Goal: Share content

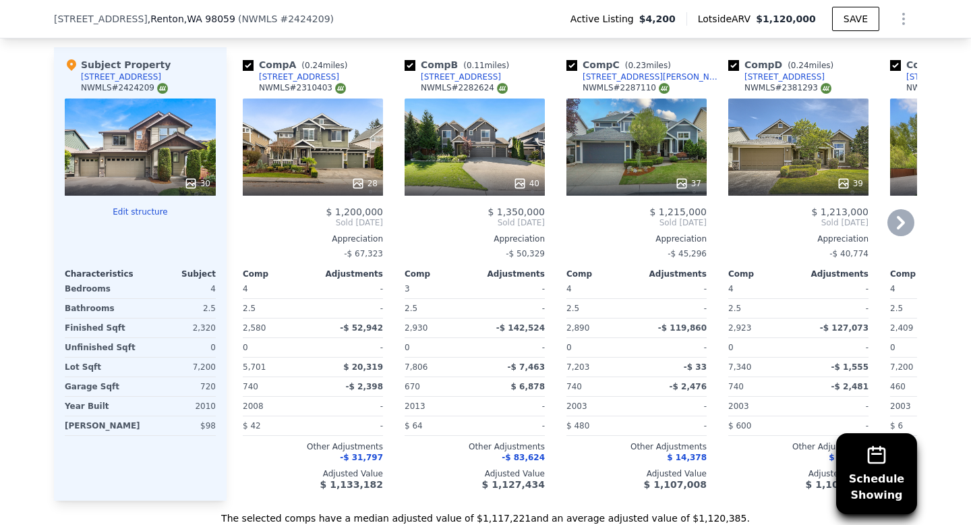
scroll to position [1531, 0]
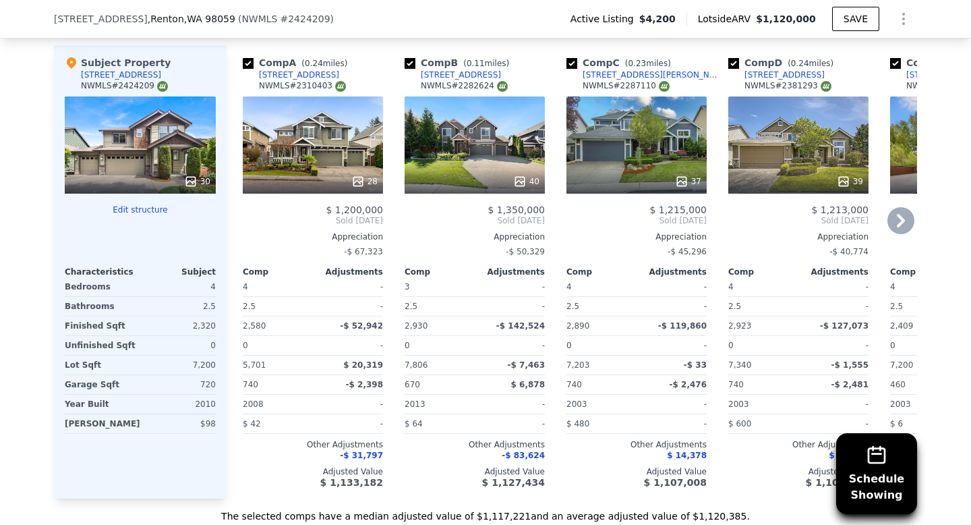
click at [900, 218] on icon at bounding box center [900, 220] width 27 height 27
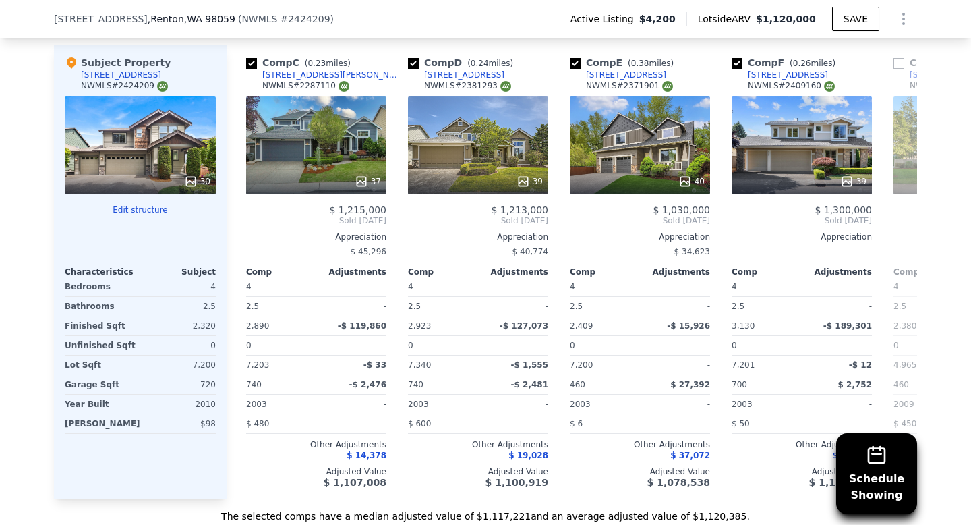
scroll to position [0, 324]
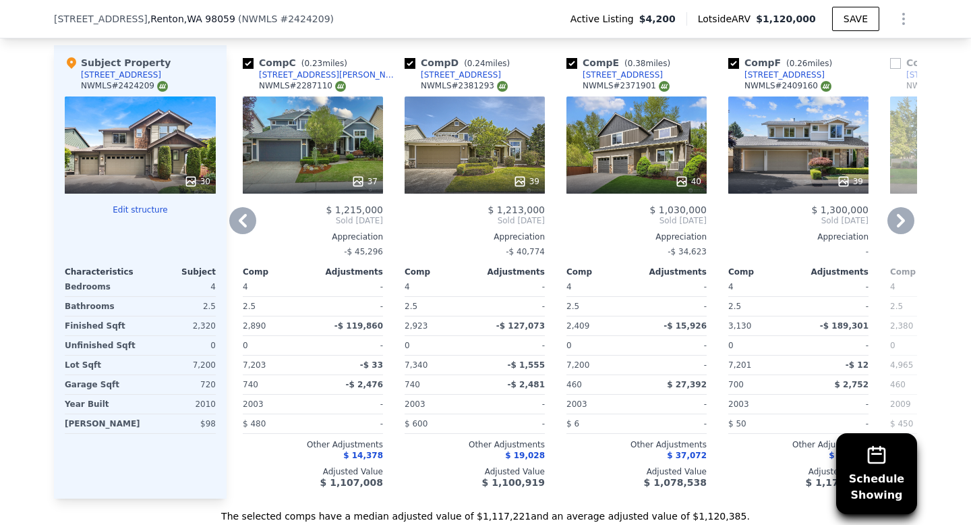
click at [899, 217] on icon at bounding box center [901, 220] width 8 height 13
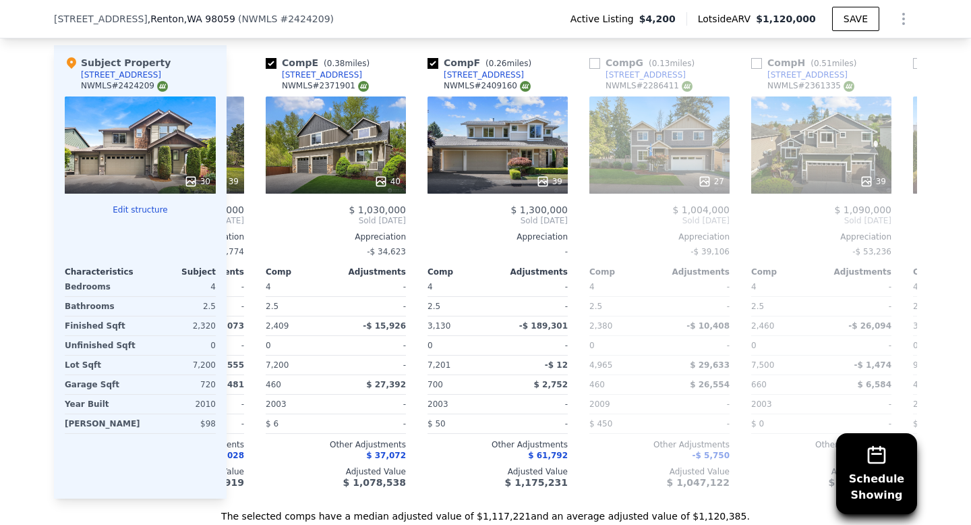
scroll to position [0, 647]
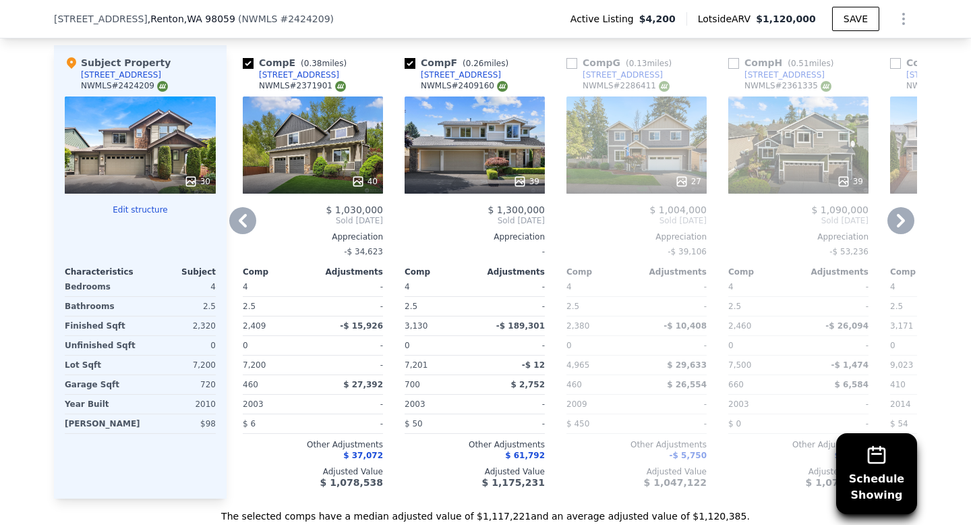
click at [509, 154] on div "39" at bounding box center [475, 144] width 140 height 97
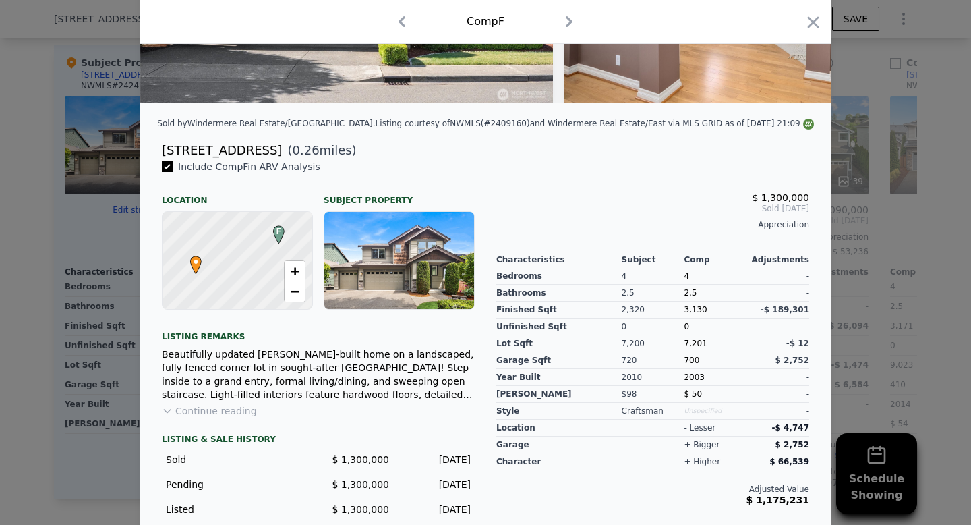
scroll to position [271, 0]
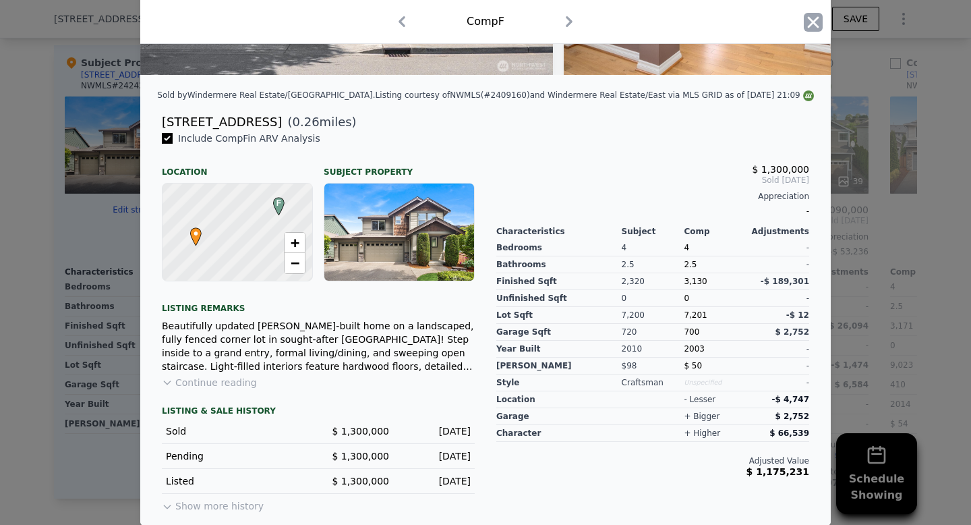
click at [814, 26] on icon "button" at bounding box center [813, 22] width 19 height 19
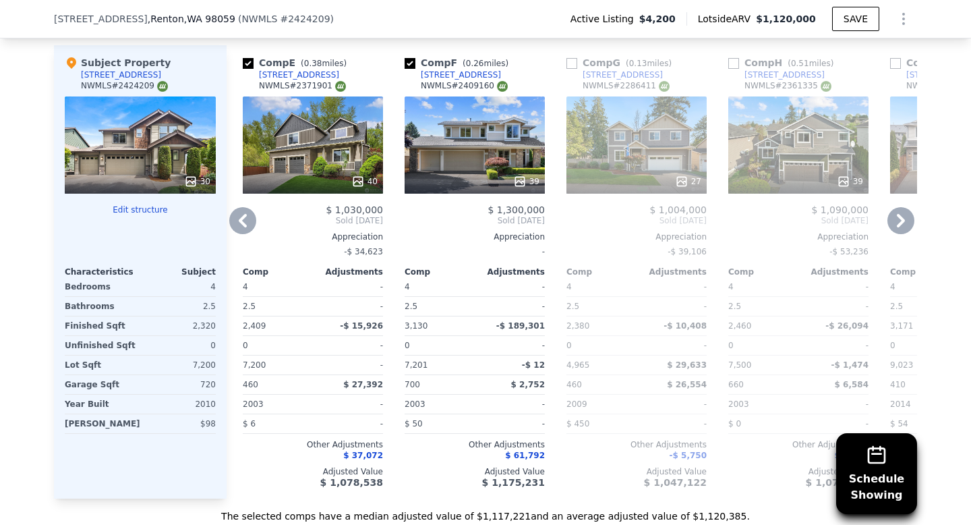
click at [896, 220] on icon at bounding box center [900, 220] width 27 height 27
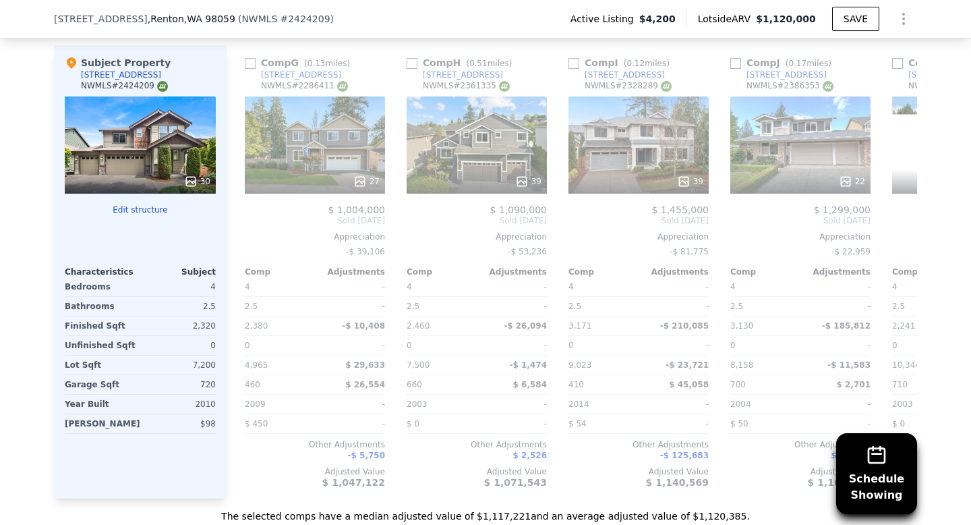
scroll to position [0, 971]
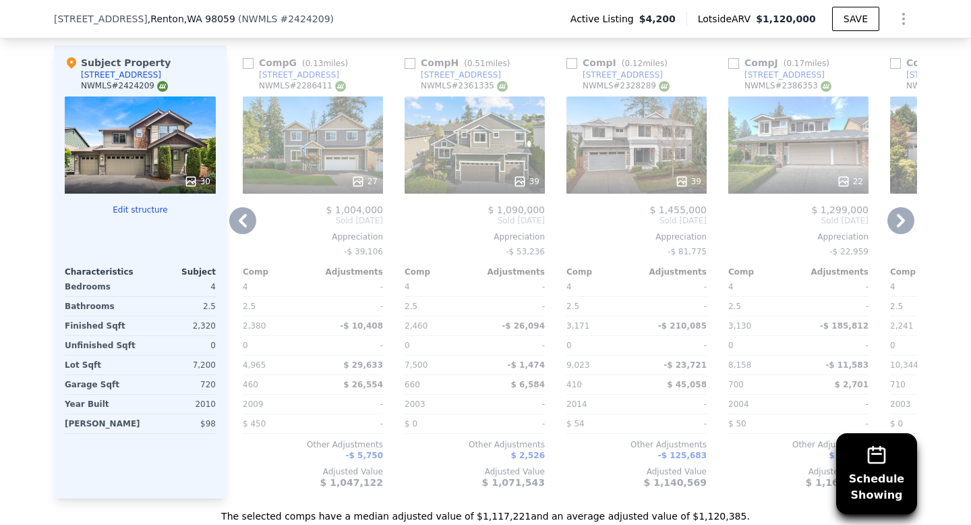
click at [896, 220] on icon at bounding box center [900, 220] width 27 height 27
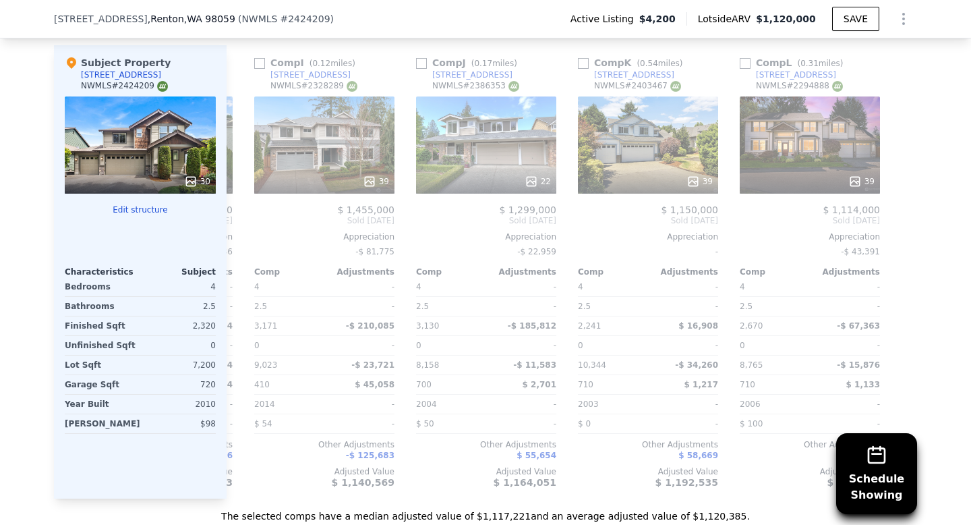
scroll to position [0, 1284]
click at [249, 221] on icon at bounding box center [242, 220] width 27 height 27
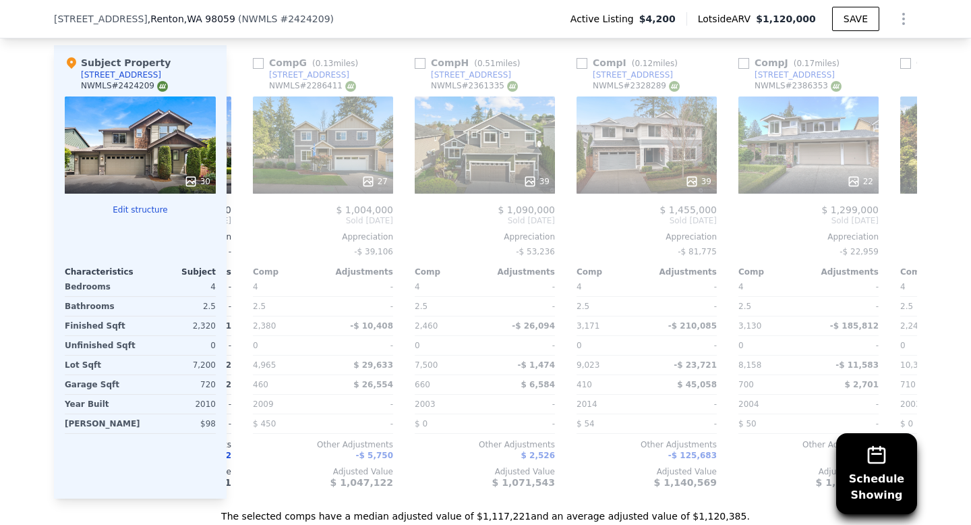
scroll to position [0, 960]
click at [251, 219] on icon at bounding box center [242, 220] width 27 height 27
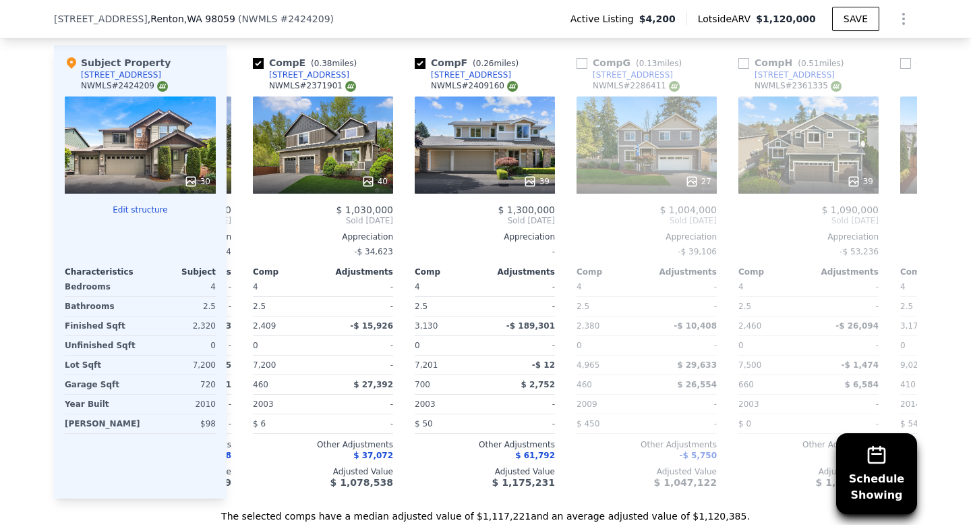
scroll to position [0, 636]
click at [482, 307] on div "2.5" at bounding box center [448, 306] width 67 height 19
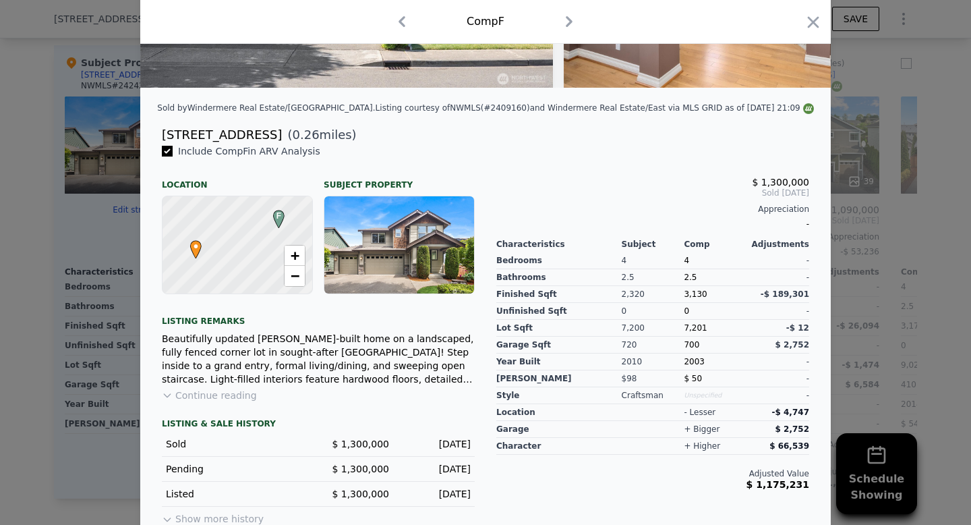
scroll to position [271, 0]
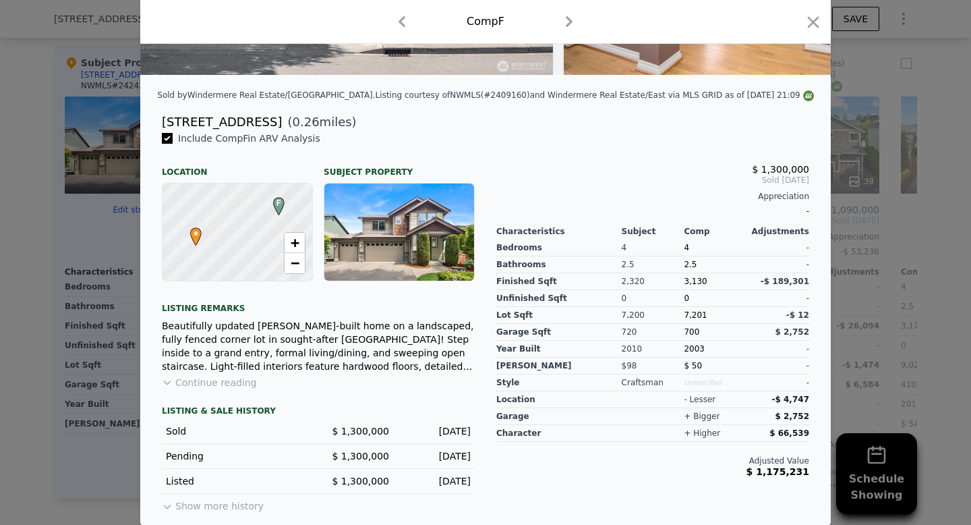
click at [227, 386] on button "Continue reading" at bounding box center [209, 382] width 95 height 13
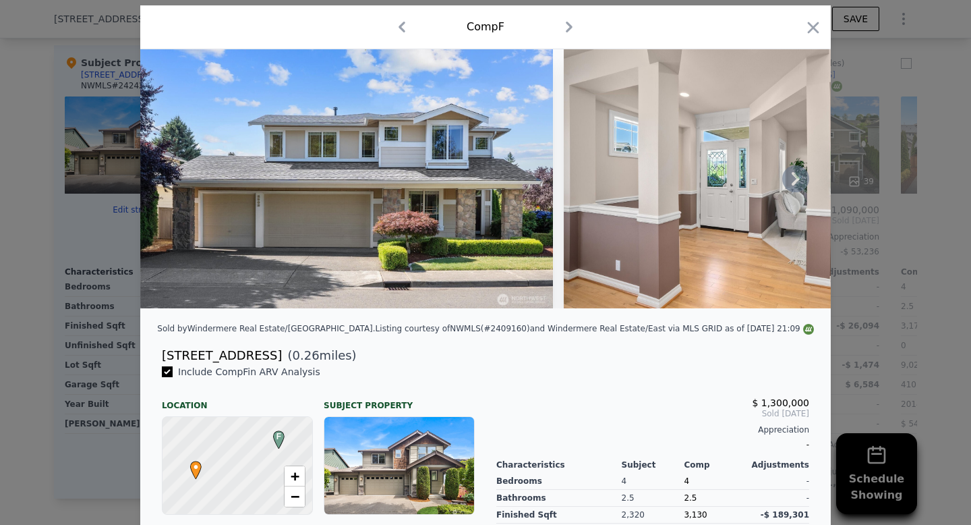
scroll to position [0, 0]
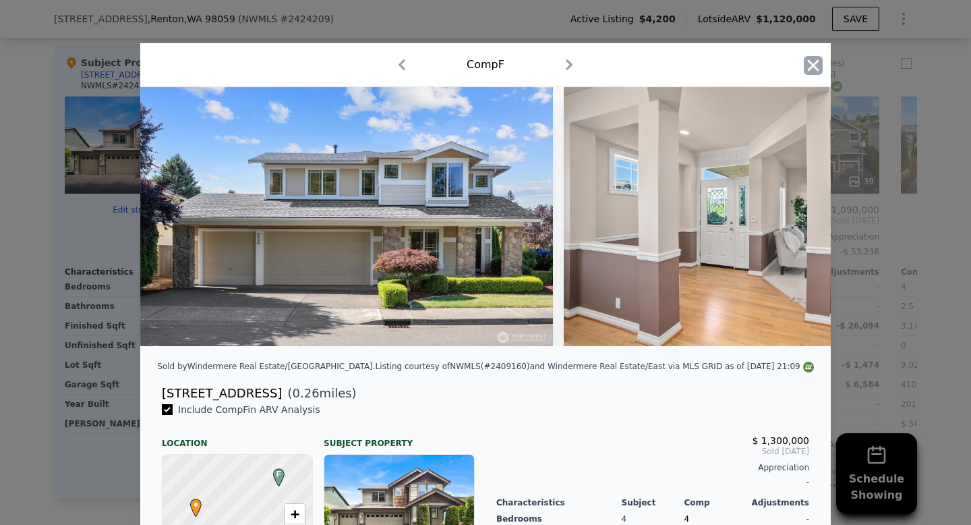
click at [808, 67] on icon "button" at bounding box center [813, 65] width 19 height 19
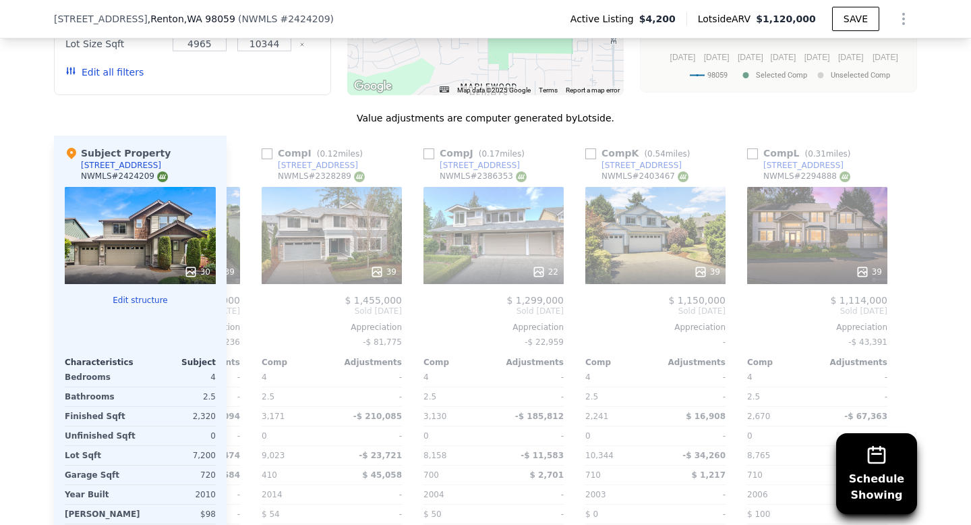
scroll to position [0, 1282]
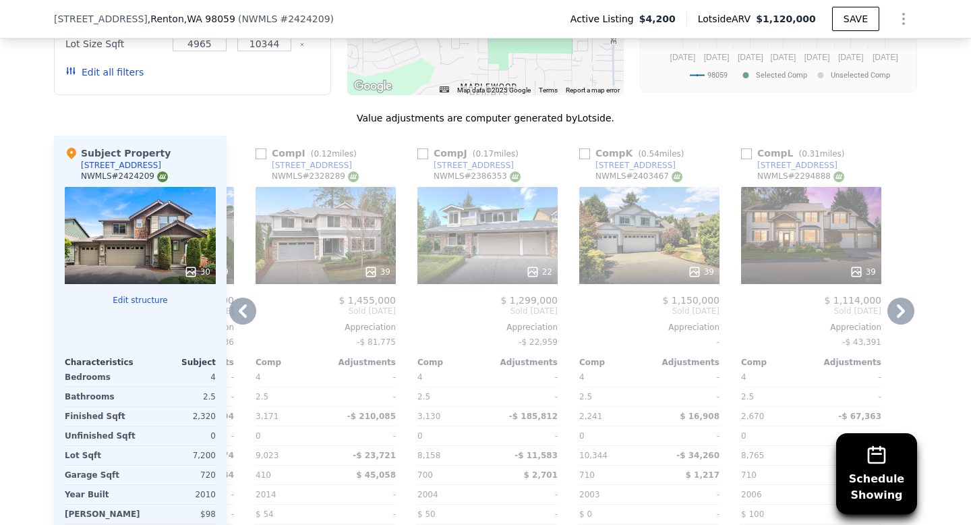
click at [588, 160] on link "[STREET_ADDRESS]" at bounding box center [627, 165] width 96 height 11
click at [587, 155] on input "checkbox" at bounding box center [584, 153] width 11 height 11
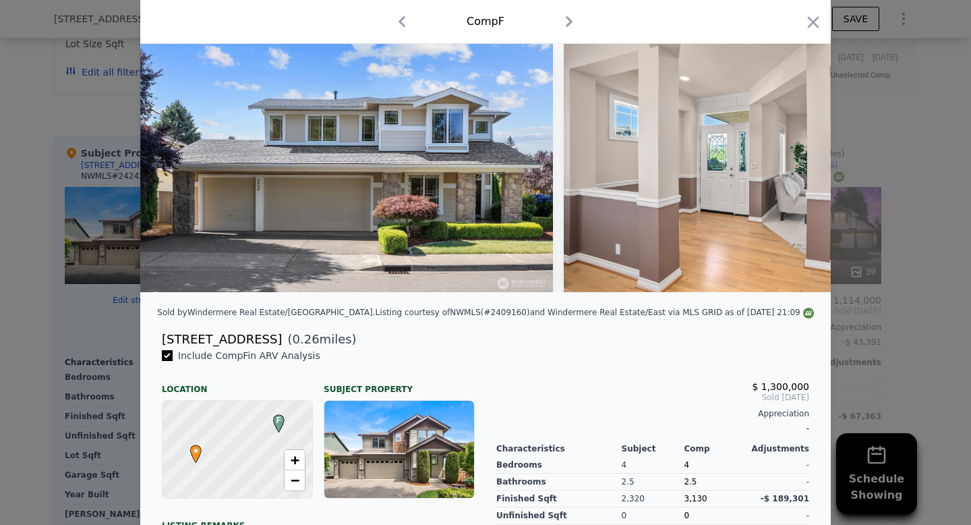
scroll to position [0, 0]
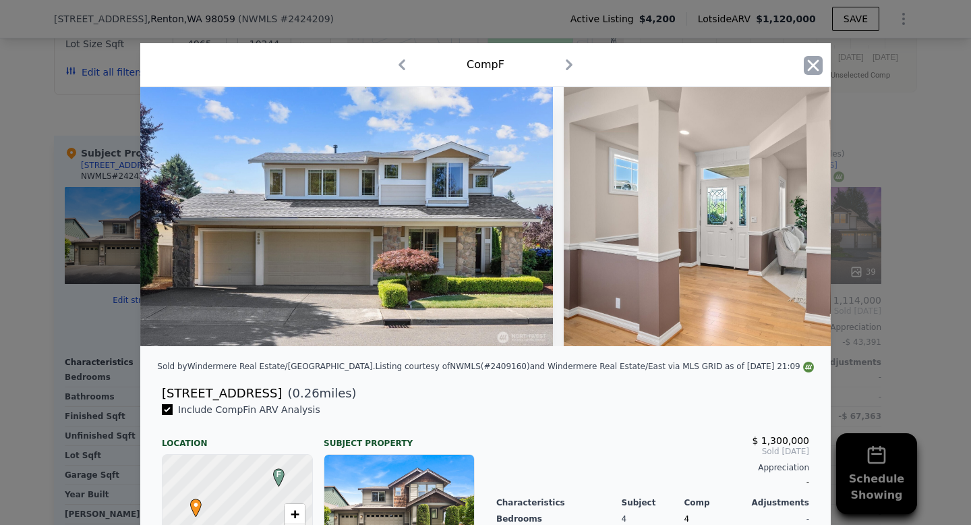
click at [811, 68] on icon "button" at bounding box center [813, 64] width 11 height 11
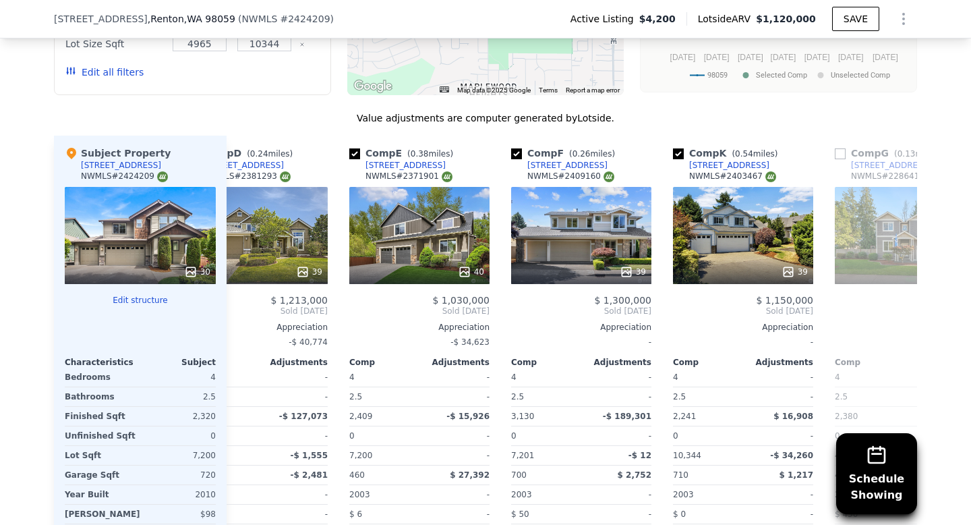
scroll to position [0, 514]
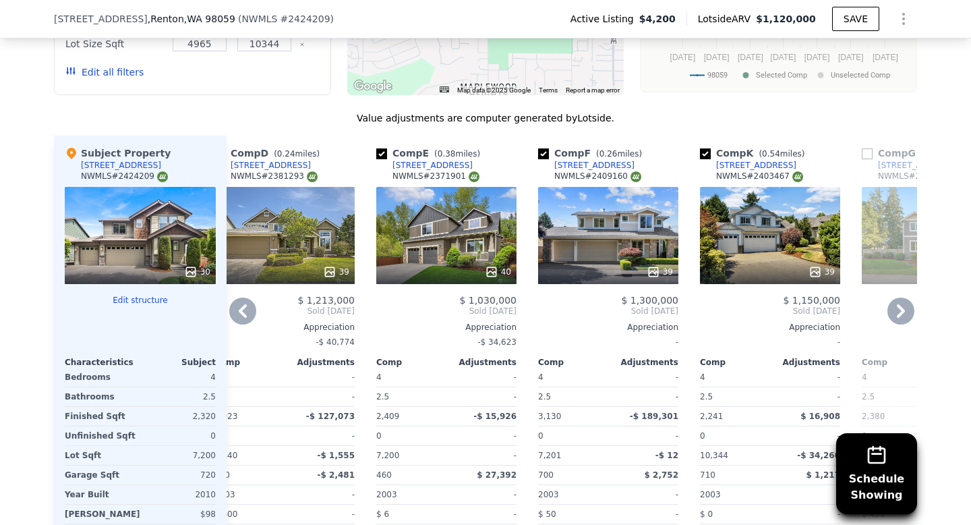
drag, startPoint x: 707, startPoint y: 150, endPoint x: 662, endPoint y: 153, distance: 44.6
click at [707, 150] on input "checkbox" at bounding box center [705, 153] width 11 height 11
checkbox input "false"
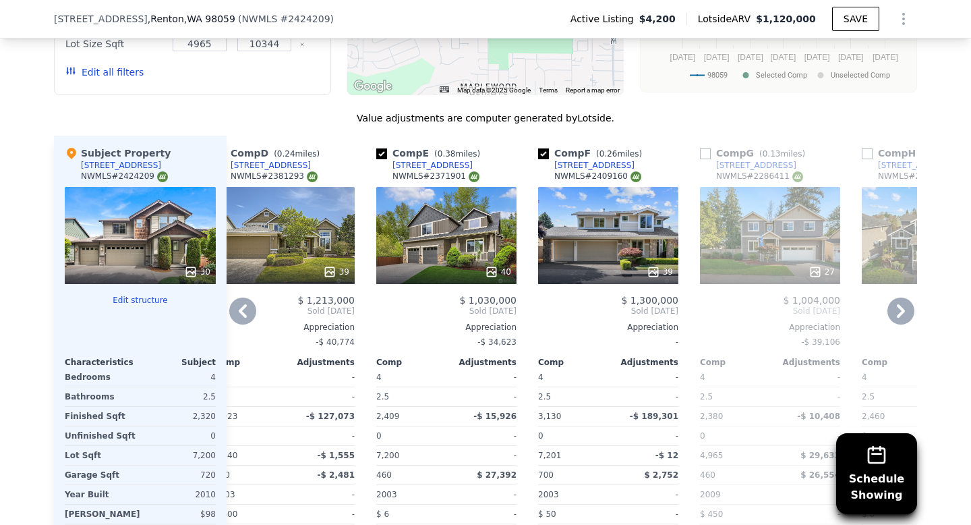
click at [544, 157] on input "checkbox" at bounding box center [543, 153] width 11 height 11
checkbox input "false"
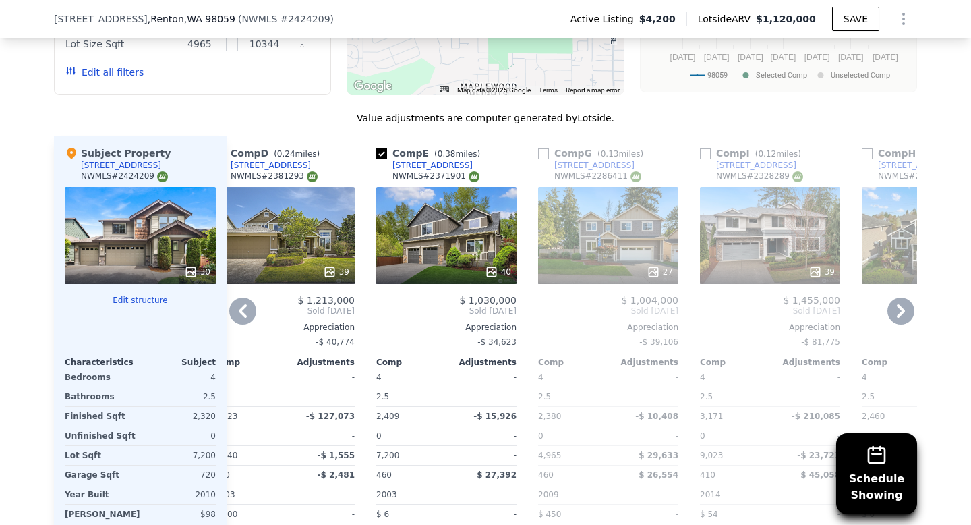
drag, startPoint x: 382, startPoint y: 155, endPoint x: 374, endPoint y: 165, distance: 12.0
click at [382, 155] on input "checkbox" at bounding box center [381, 153] width 11 height 11
checkbox input "false"
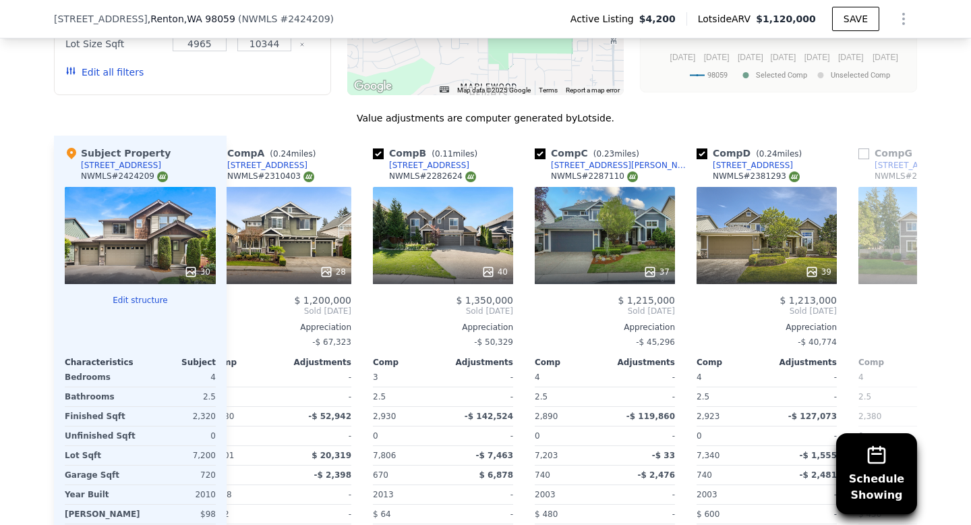
scroll to position [0, 26]
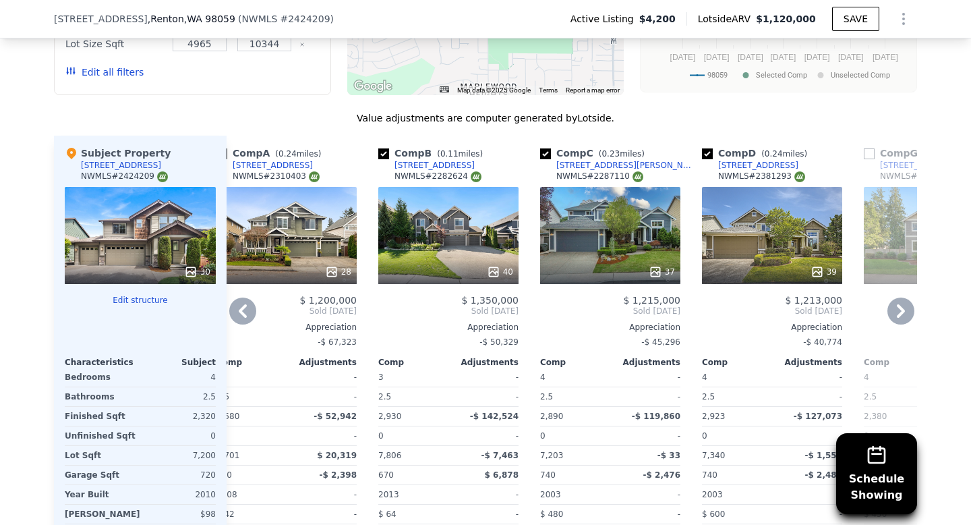
click at [707, 155] on input "checkbox" at bounding box center [707, 153] width 11 height 11
checkbox input "false"
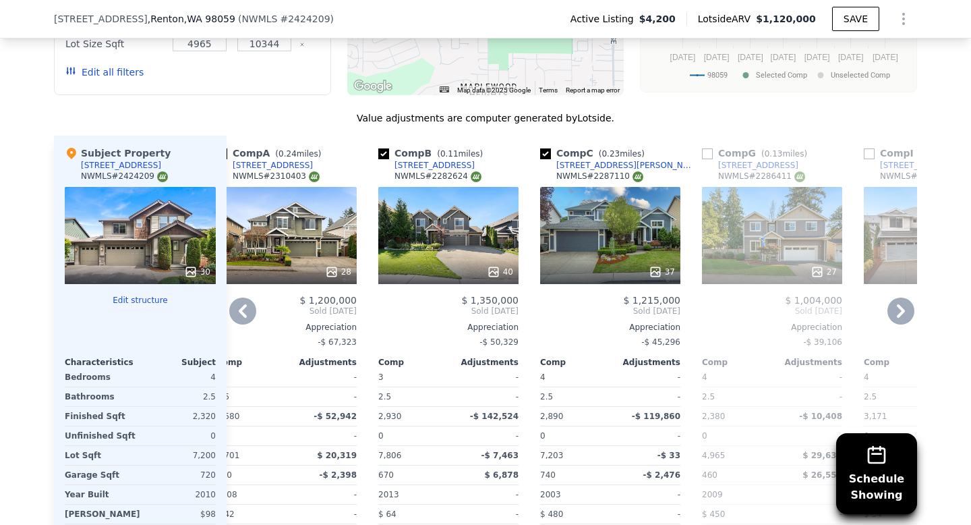
click at [547, 154] on input "checkbox" at bounding box center [545, 153] width 11 height 11
checkbox input "false"
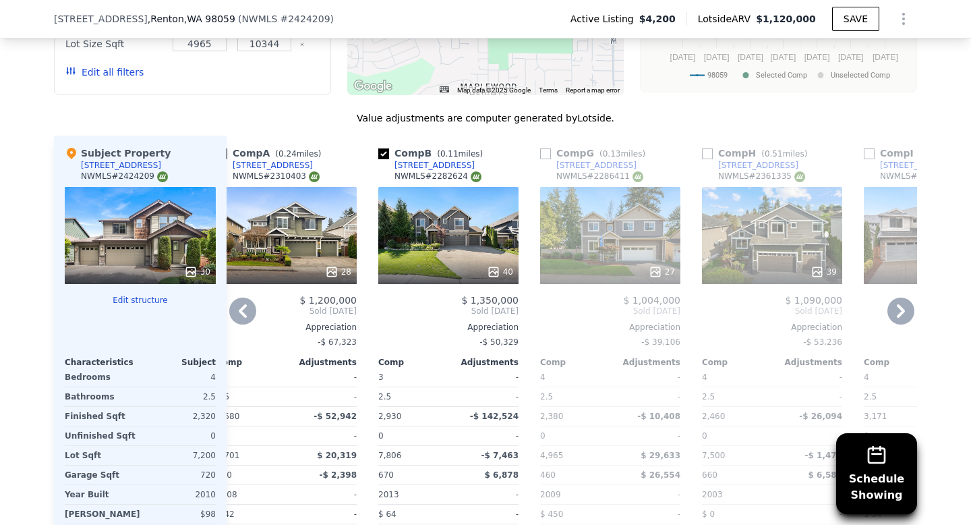
click at [384, 151] on input "checkbox" at bounding box center [383, 153] width 11 height 11
checkbox input "false"
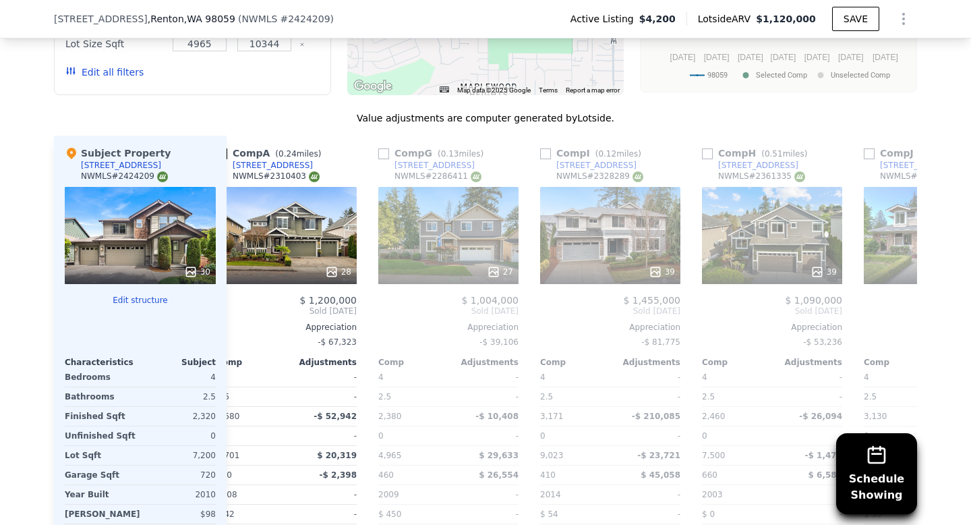
scroll to position [0, 0]
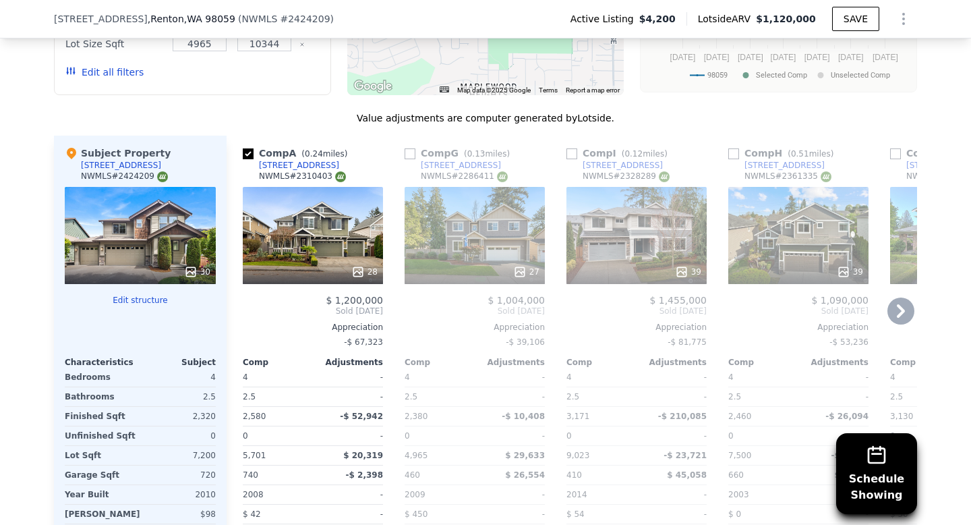
click at [246, 150] on input "checkbox" at bounding box center [248, 153] width 11 height 11
checkbox input "true"
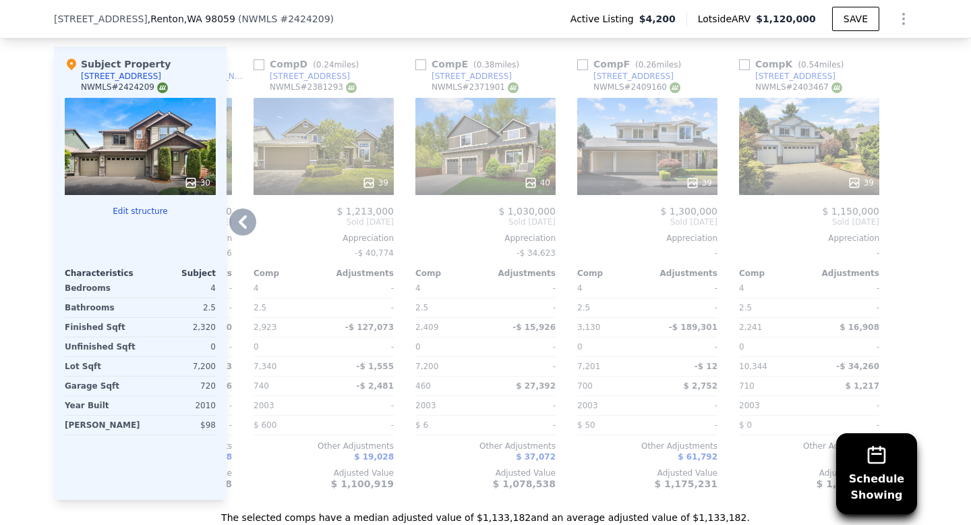
scroll to position [1527, 0]
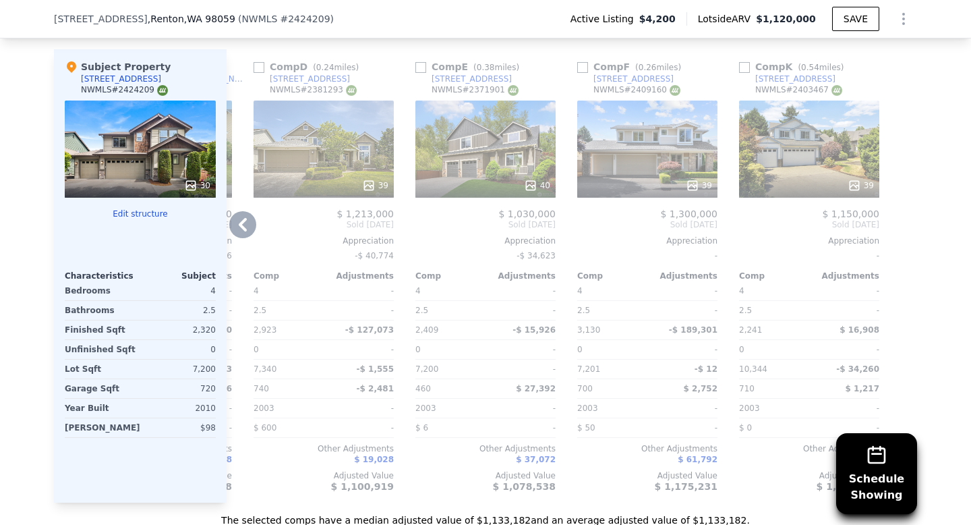
click at [747, 70] on input "checkbox" at bounding box center [744, 67] width 11 height 11
checkbox input "true"
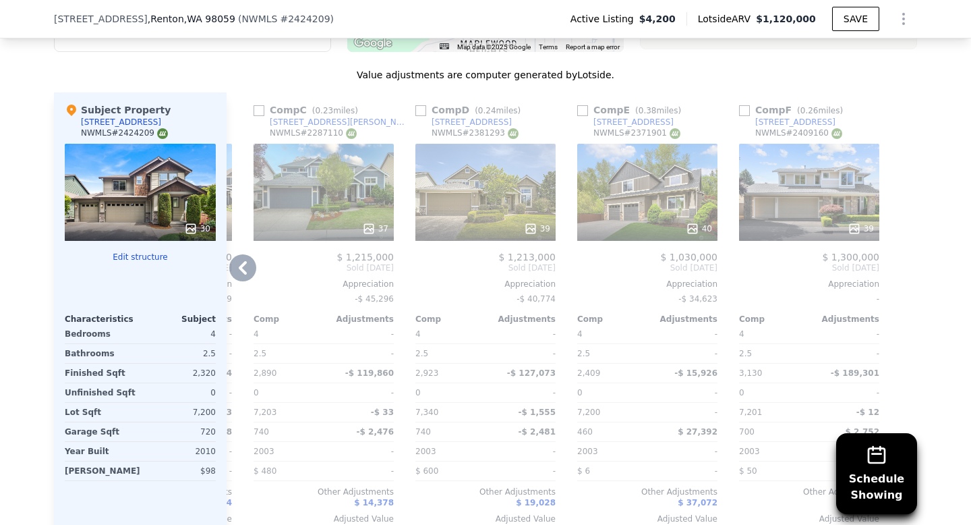
scroll to position [1489, 0]
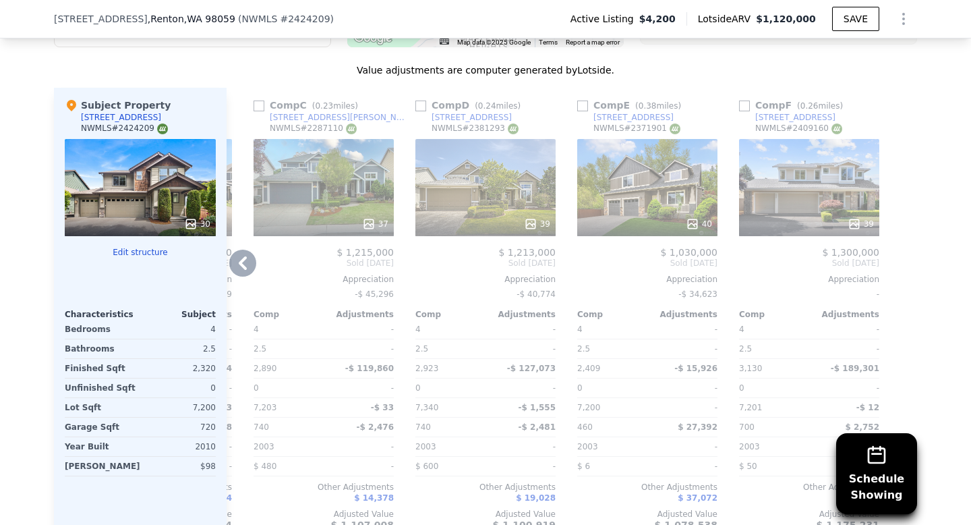
click at [746, 105] on input "checkbox" at bounding box center [744, 105] width 11 height 11
checkbox input "true"
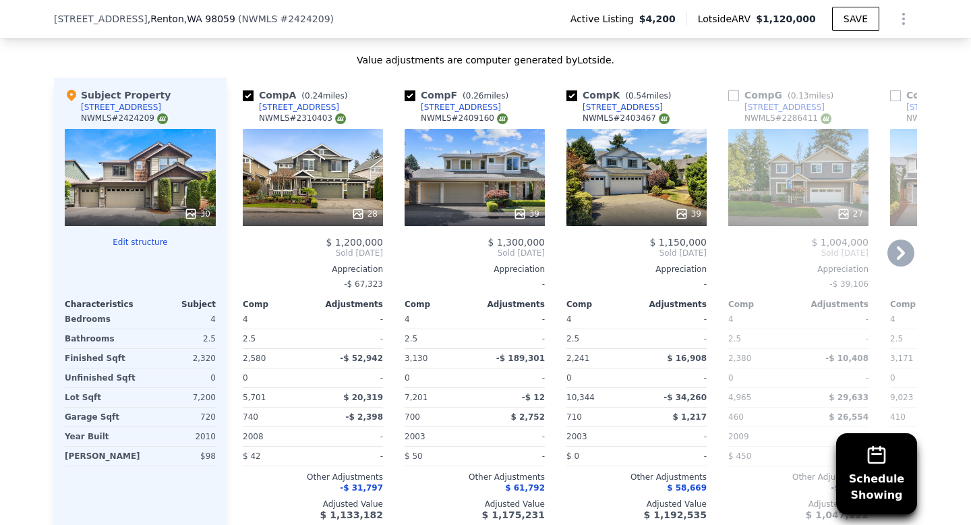
scroll to position [1497, 0]
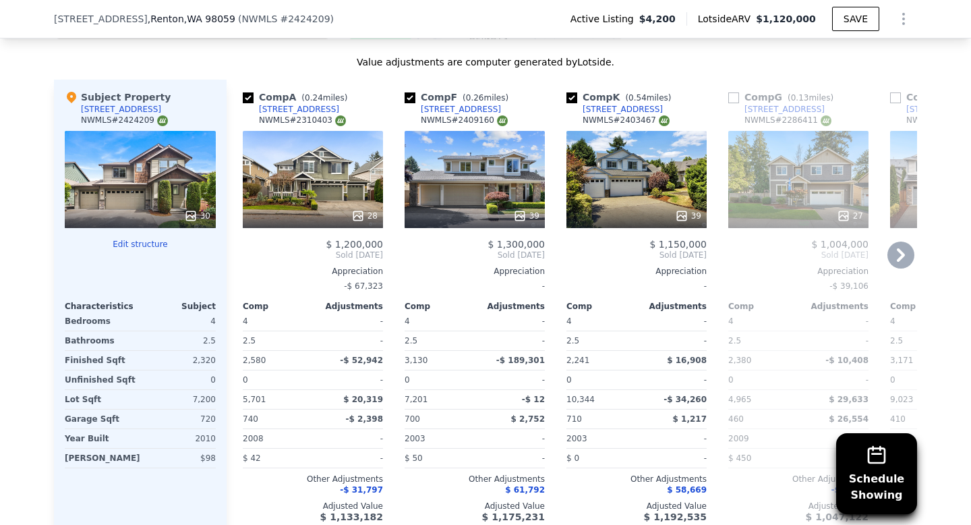
click at [248, 98] on input "checkbox" at bounding box center [248, 97] width 11 height 11
checkbox input "false"
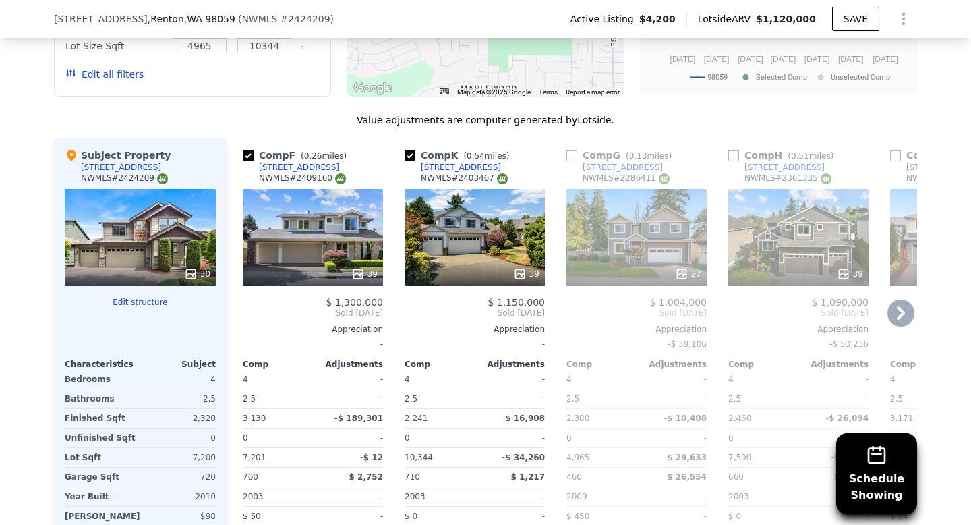
scroll to position [1435, 0]
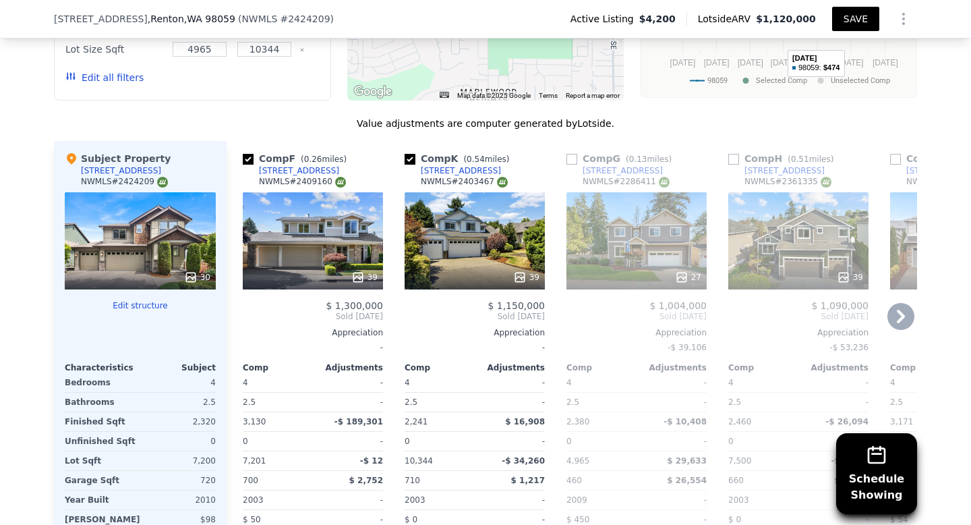
click at [849, 21] on button "SAVE" at bounding box center [855, 19] width 47 height 24
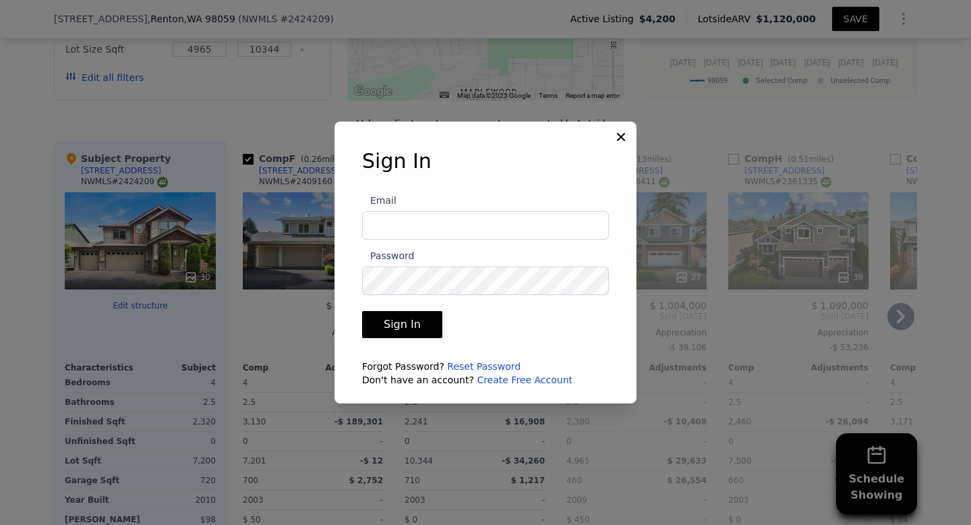
type input "[EMAIL_ADDRESS][DOMAIN_NAME]"
click at [421, 322] on button "Sign In" at bounding box center [402, 324] width 80 height 27
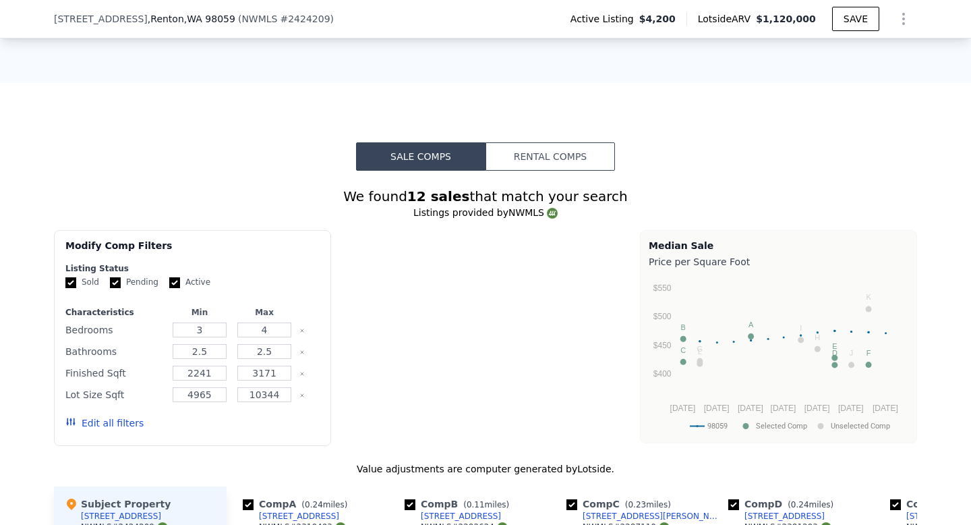
checkbox input "true"
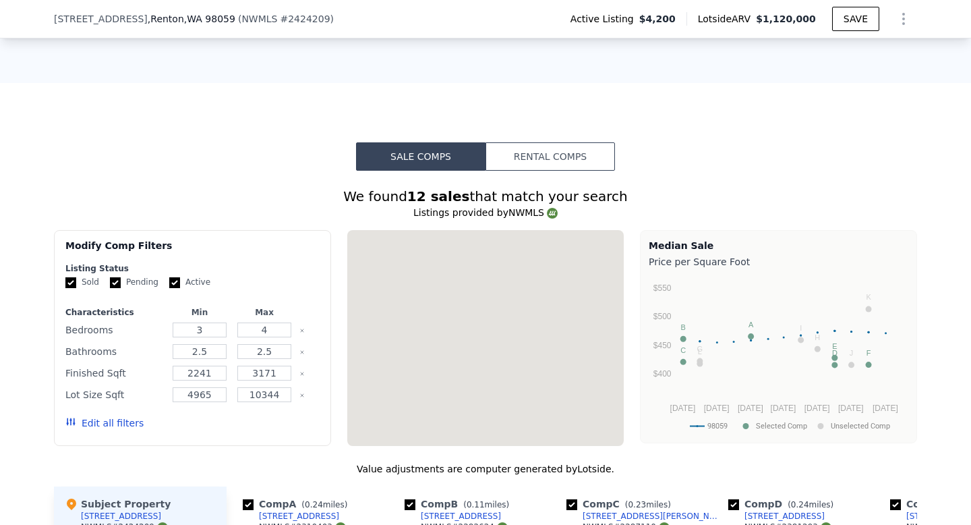
scroll to position [1735, 0]
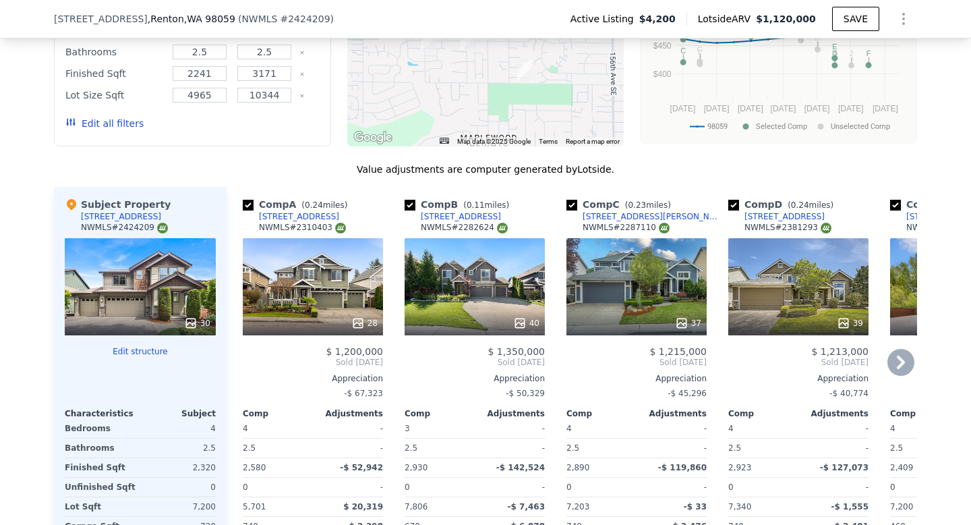
click at [905, 18] on icon "Show Options" at bounding box center [903, 19] width 16 height 16
click at [841, 76] on div "Share Analysis" at bounding box center [841, 80] width 151 height 27
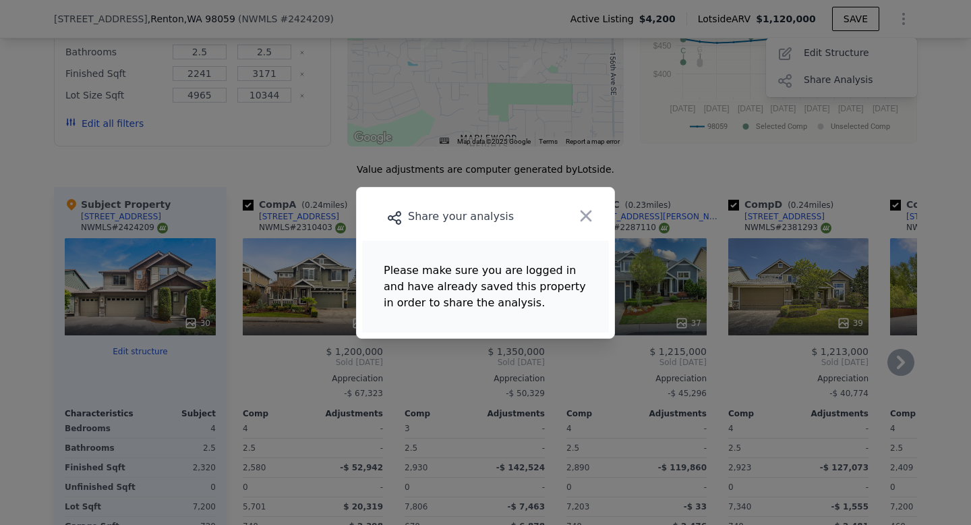
click at [502, 218] on div "Share your analysis" at bounding box center [461, 216] width 198 height 19
click at [586, 210] on icon "button" at bounding box center [585, 215] width 19 height 19
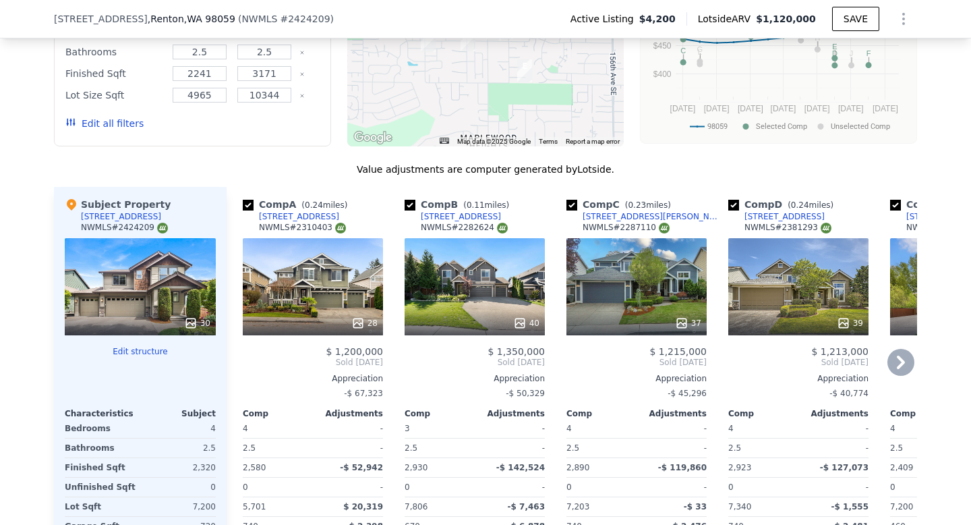
click at [909, 19] on icon "Show Options" at bounding box center [903, 19] width 16 height 16
click at [831, 76] on div "Share Analysis" at bounding box center [841, 80] width 151 height 27
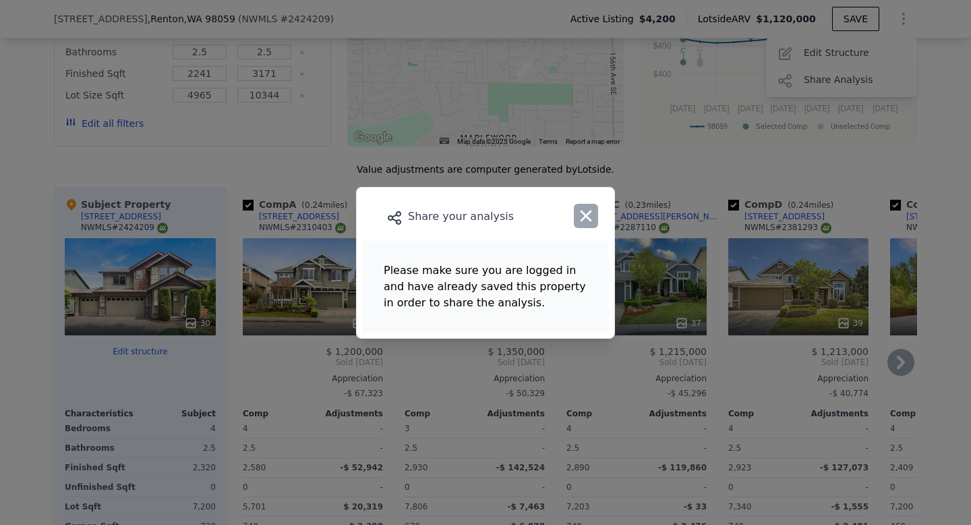
click at [584, 213] on icon "button" at bounding box center [585, 215] width 11 height 11
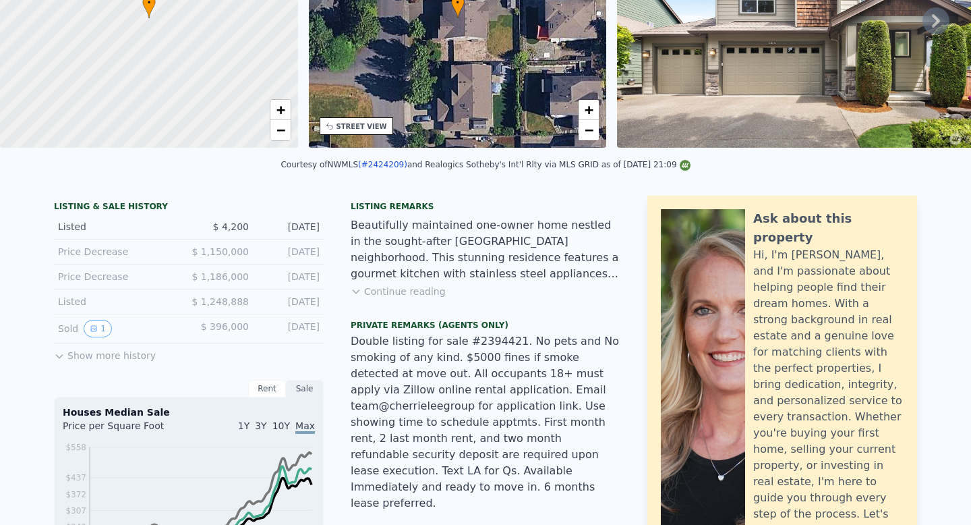
scroll to position [0, 0]
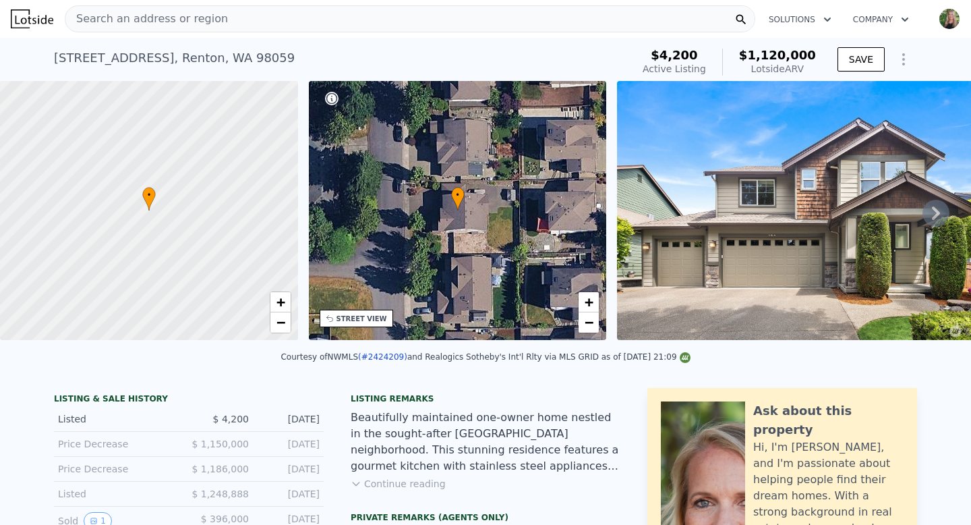
click at [899, 55] on icon "Show Options" at bounding box center [903, 59] width 16 height 16
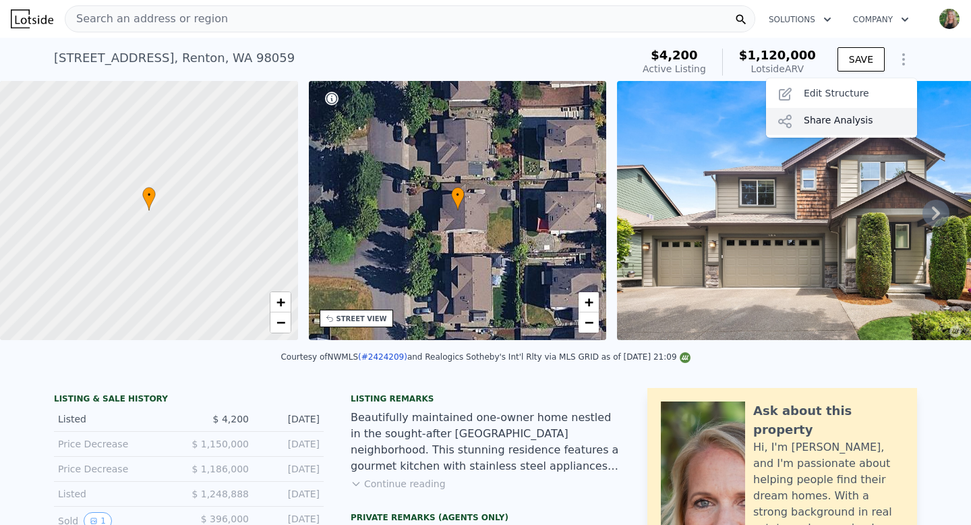
click at [819, 114] on div "Share Analysis" at bounding box center [841, 121] width 151 height 27
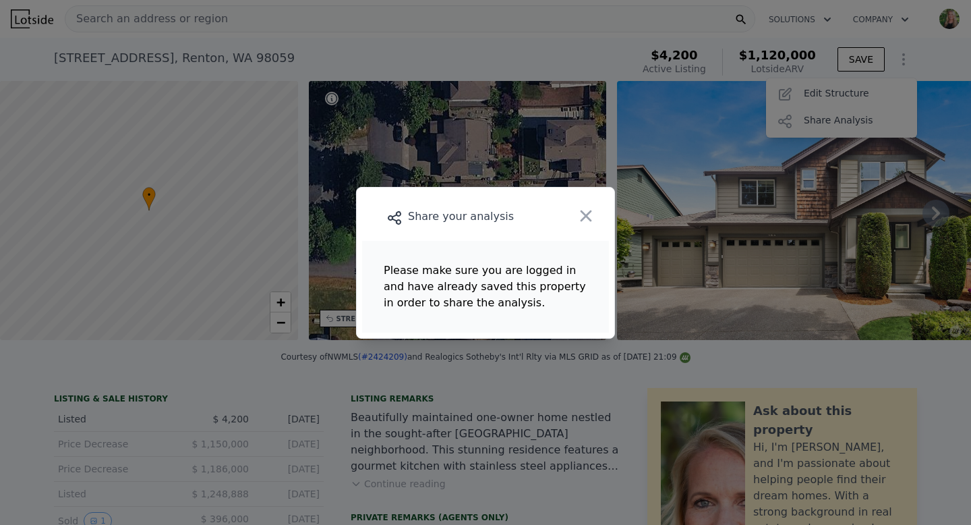
click at [589, 215] on icon "button" at bounding box center [585, 215] width 19 height 19
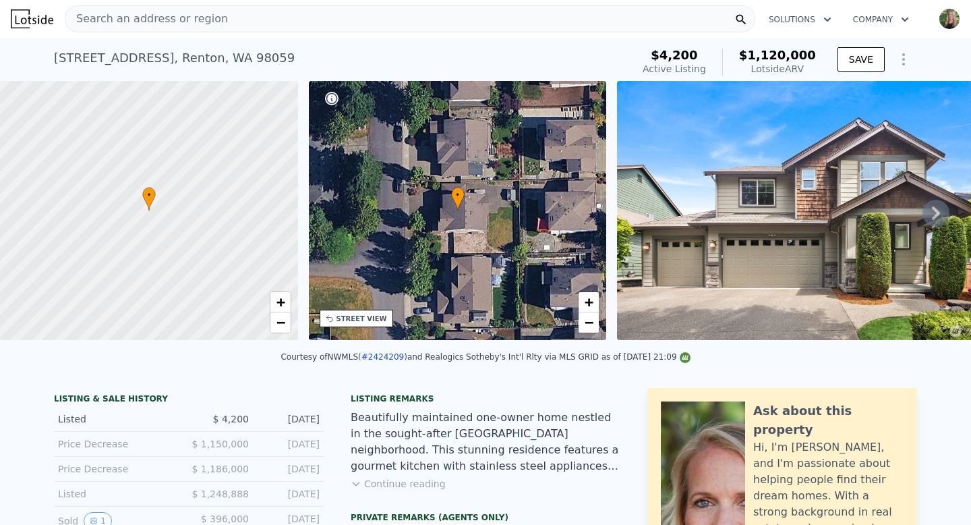
click at [905, 22] on icon "button" at bounding box center [904, 19] width 13 height 16
click at [939, 24] on img "button" at bounding box center [949, 19] width 22 height 22
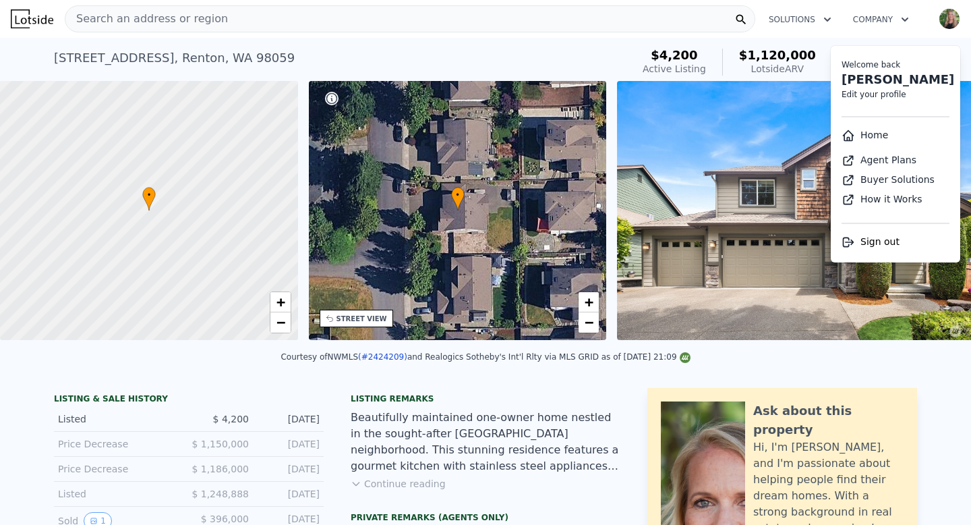
click at [789, 195] on img at bounding box center [811, 210] width 388 height 259
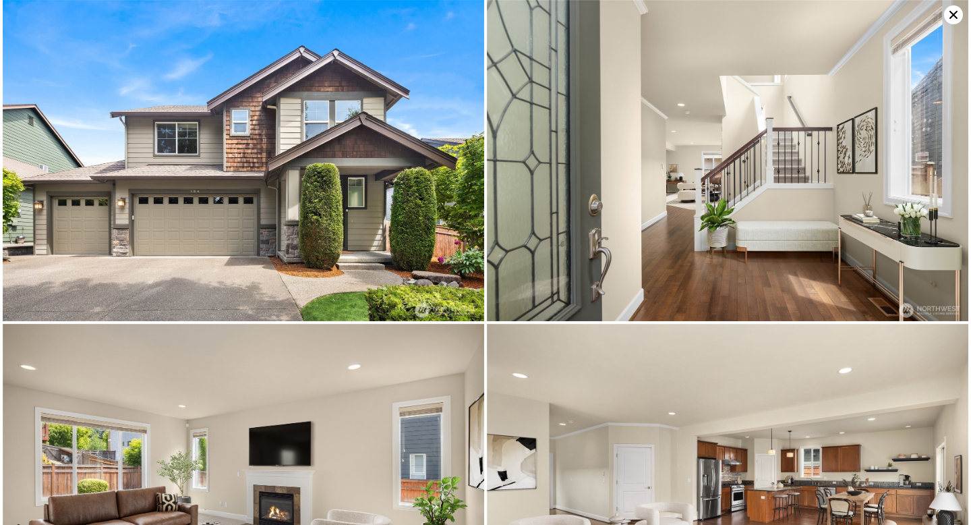
click at [953, 15] on icon at bounding box center [953, 15] width 8 height 8
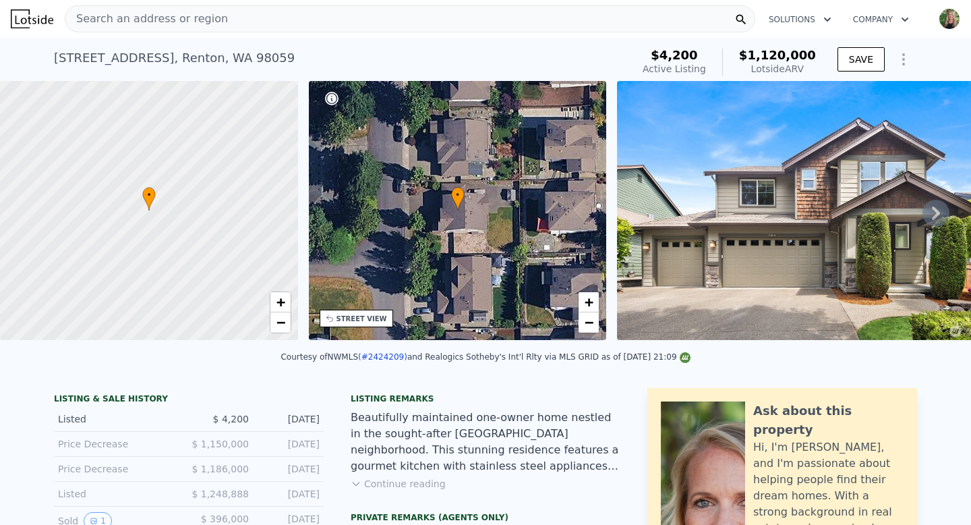
click at [901, 57] on icon "Show Options" at bounding box center [903, 59] width 16 height 16
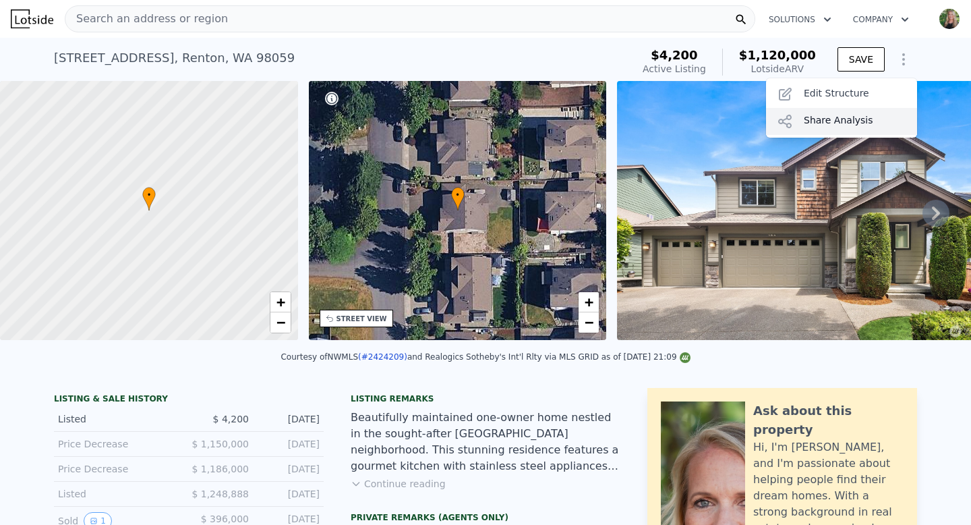
click at [848, 113] on div "Share Analysis" at bounding box center [841, 121] width 151 height 27
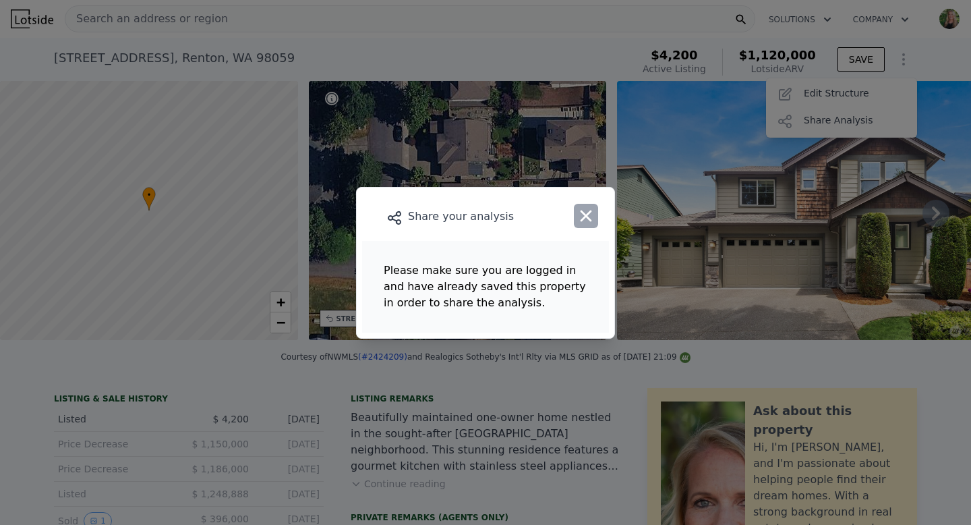
click at [580, 216] on icon "button" at bounding box center [585, 215] width 19 height 19
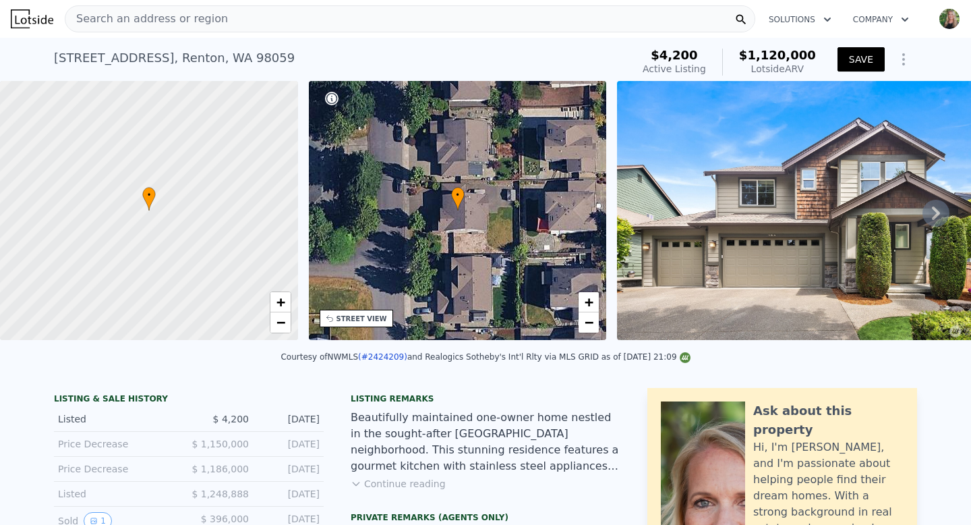
click at [852, 54] on button "SAVE" at bounding box center [860, 59] width 47 height 24
click at [899, 59] on icon "Show Options" at bounding box center [903, 59] width 16 height 16
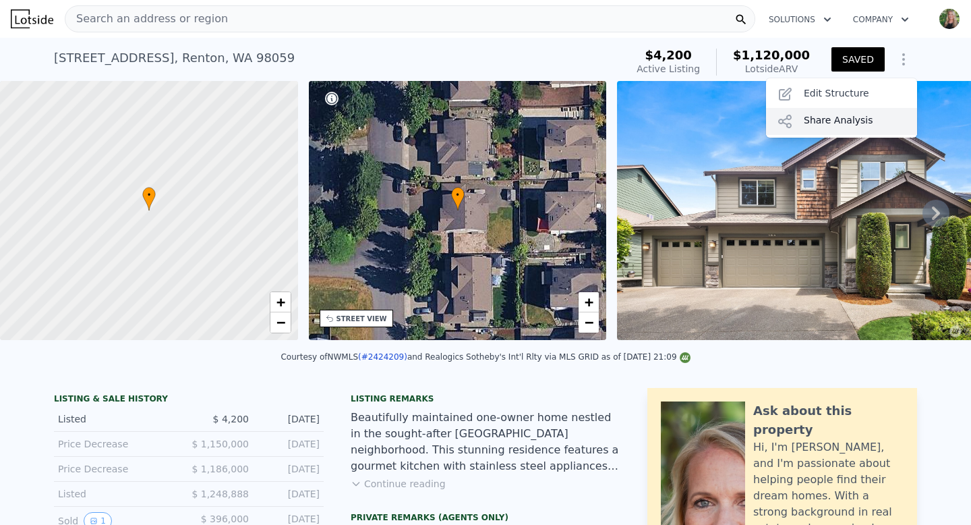
click at [837, 121] on div "Share Analysis" at bounding box center [841, 121] width 151 height 27
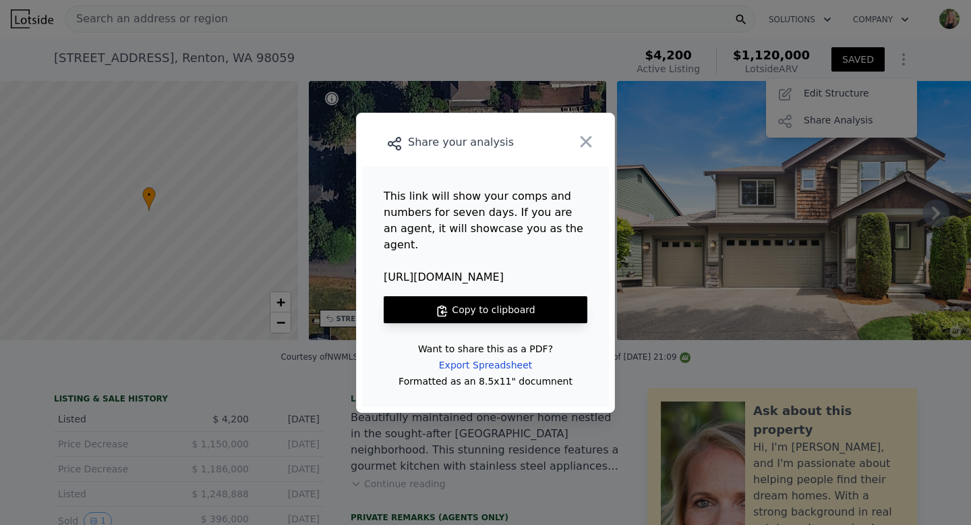
click at [498, 299] on button "Copy to clipboard" at bounding box center [486, 309] width 204 height 27
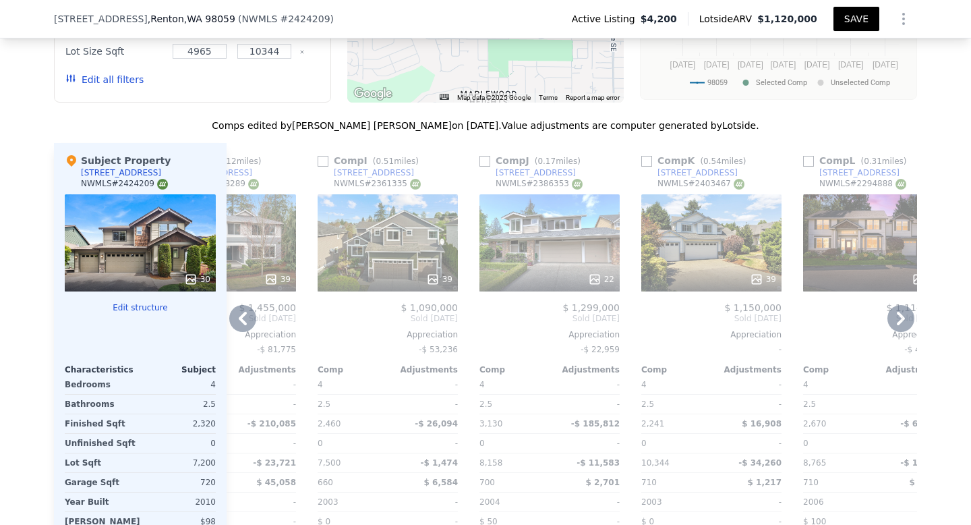
scroll to position [1775, 0]
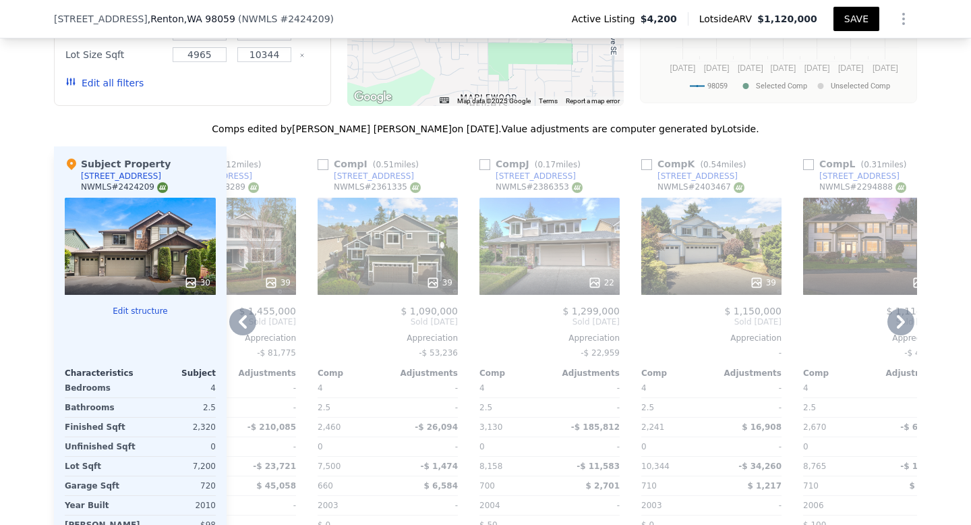
click at [647, 159] on input "checkbox" at bounding box center [646, 164] width 11 height 11
checkbox input "true"
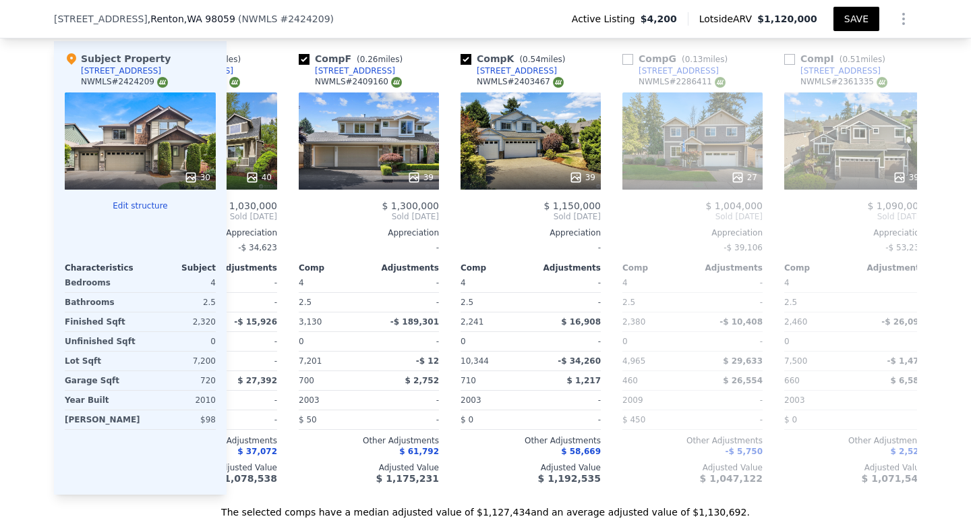
scroll to position [0, 751]
